Goal: Transaction & Acquisition: Purchase product/service

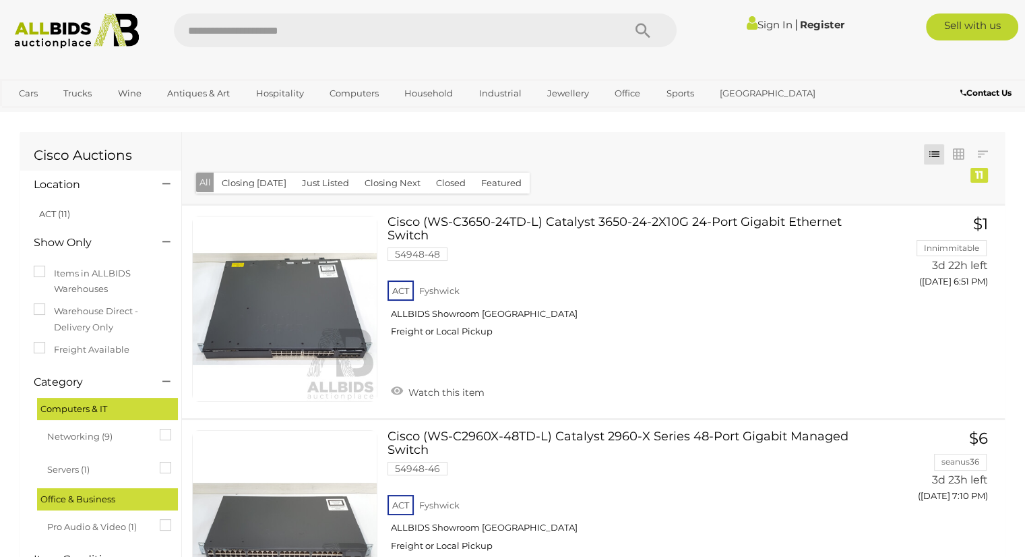
click at [255, 24] on input "text" at bounding box center [392, 30] width 436 height 34
type input "******"
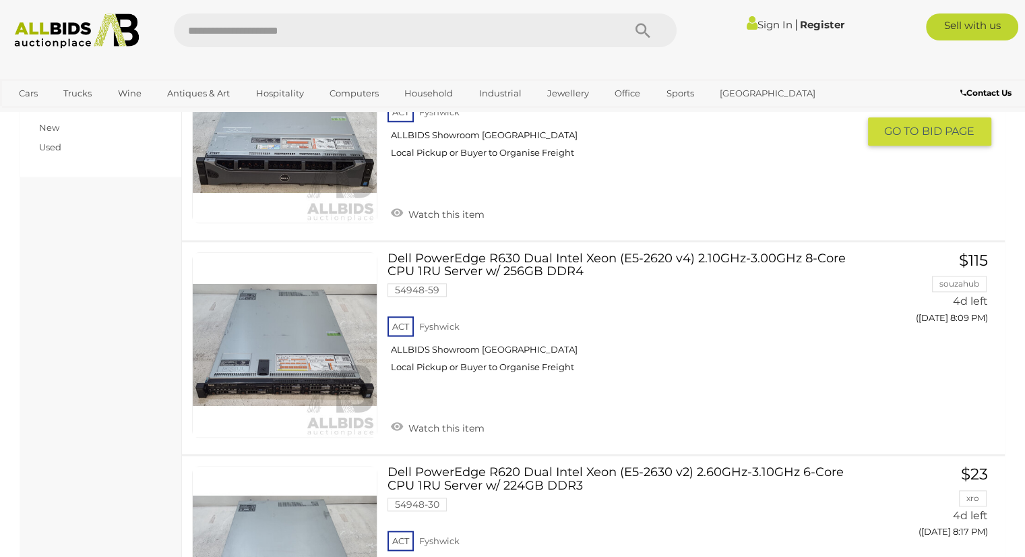
scroll to position [1429, 0]
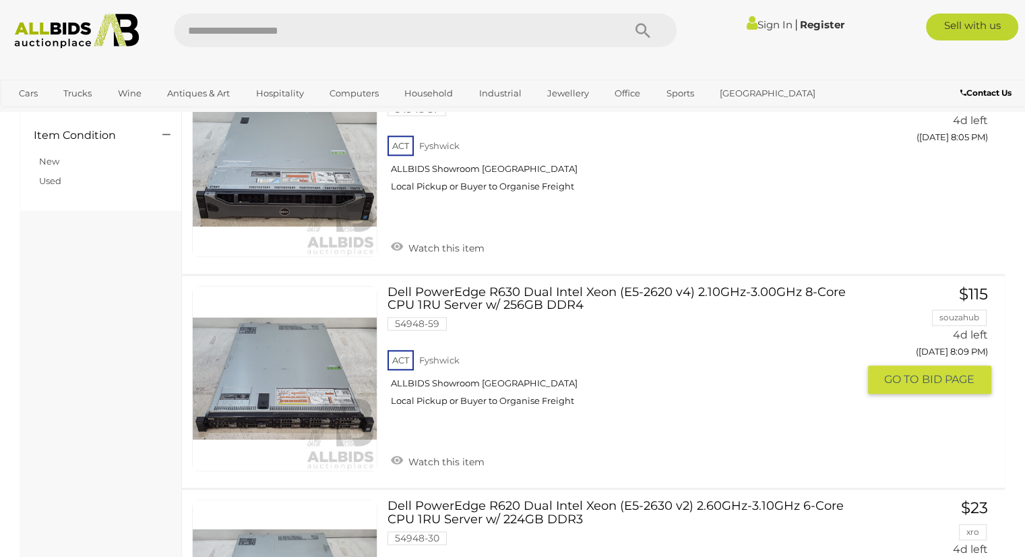
click at [491, 299] on link "Dell PowerEdge R630 Dual Intel Xeon (E5-2620 v4) 2.10GHz-3.00GHz 8-Core CPU 1RU…" at bounding box center [628, 351] width 460 height 131
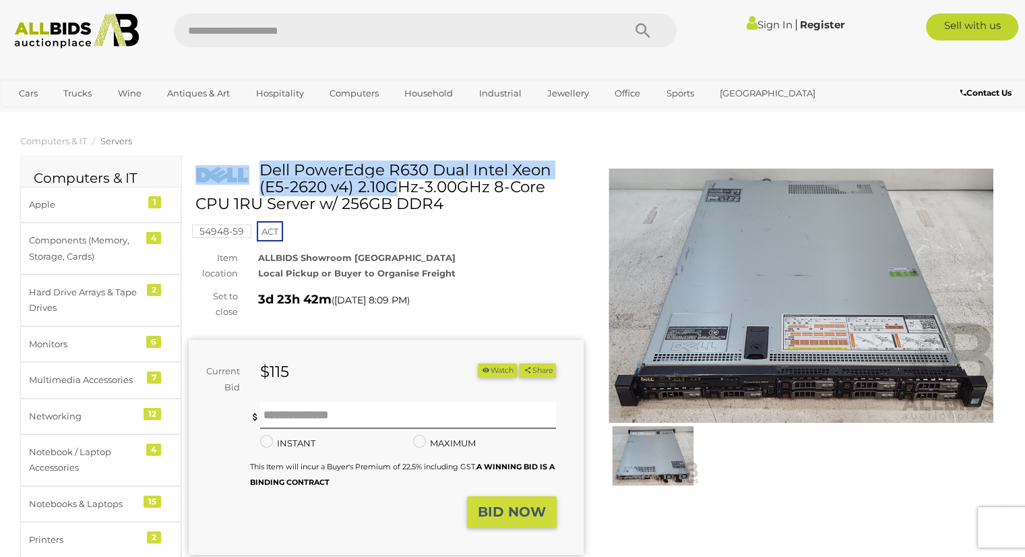
drag, startPoint x: 259, startPoint y: 164, endPoint x: 293, endPoint y: 172, distance: 35.2
click at [293, 172] on div "Dell PowerEdge R630 Dual Intel Xeon (E5-2620 v4) 2.10GHz-3.00GHz 8-Core CPU 1RU…" at bounding box center [387, 192] width 385 height 61
click at [290, 173] on h1 "Dell PowerEdge R630 Dual Intel Xeon (E5-2620 v4) 2.10GHz-3.00GHz 8-Core CPU 1RU…" at bounding box center [387, 187] width 385 height 51
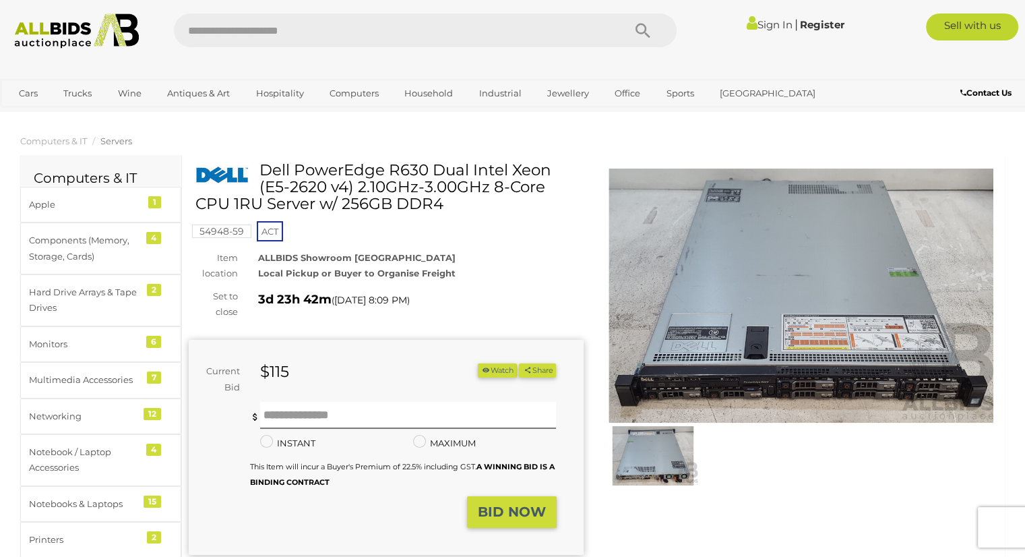
drag, startPoint x: 261, startPoint y: 167, endPoint x: 430, endPoint y: 205, distance: 172.6
click at [442, 205] on h1 "Dell PowerEdge R630 Dual Intel Xeon (E5-2620 v4) 2.10GHz-3.00GHz 8-Core CPU 1RU…" at bounding box center [387, 187] width 385 height 51
copy h1 "Dell PowerEdge R630 Dual Intel Xeon (E5-2620 v4) 2.10GHz-3.00GHz 8-Core CPU 1RU…"
click at [472, 518] on button "BID NOW" at bounding box center [512, 512] width 90 height 32
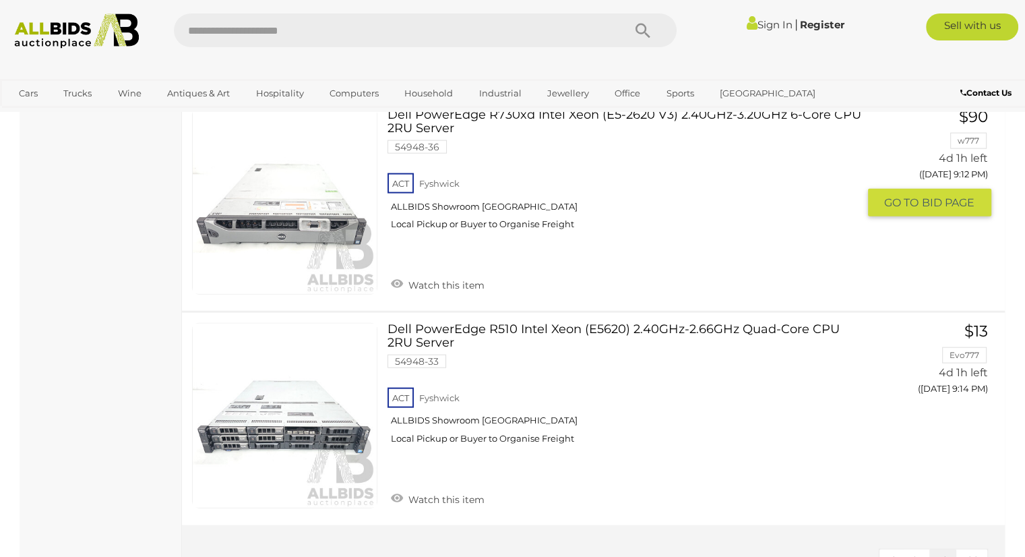
scroll to position [3054, 0]
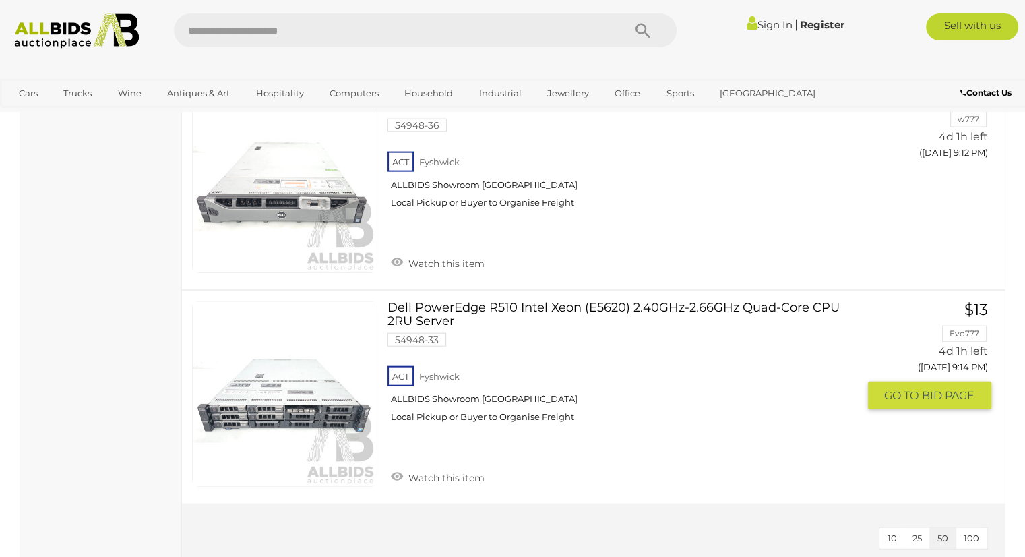
click at [579, 303] on link "Dell PowerEdge R510 Intel Xeon (E5620) 2.40GHz-2.66GHz Quad-Core CPU 2RU Server…" at bounding box center [628, 366] width 460 height 131
